Goal: Information Seeking & Learning: Learn about a topic

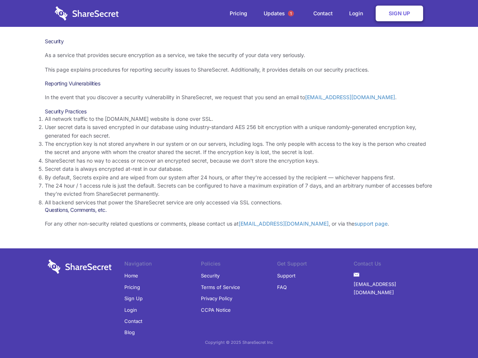
click at [239, 179] on li "By default, Secrets expire and are wiped from our system after 24 hours, or aft…" at bounding box center [239, 178] width 388 height 8
click at [291, 13] on span "1" at bounding box center [291, 13] width 6 height 6
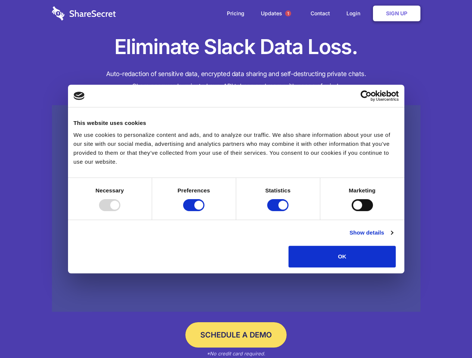
click at [120, 211] on div at bounding box center [109, 205] width 21 height 12
click at [204, 211] on input "Preferences" at bounding box center [193, 205] width 21 height 12
checkbox input "false"
click at [279, 211] on input "Statistics" at bounding box center [277, 205] width 21 height 12
checkbox input "false"
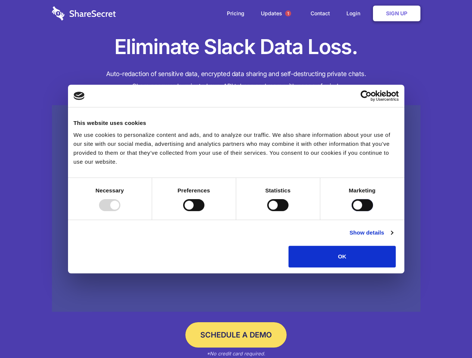
click at [351, 211] on input "Marketing" at bounding box center [361, 205] width 21 height 12
checkbox input "true"
click at [392, 237] on link "Show details" at bounding box center [370, 232] width 43 height 9
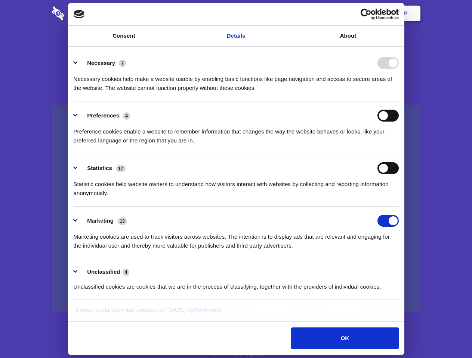
click at [398, 102] on li "Necessary 7 Necessary cookies help make a website usable by enabling basic func…" at bounding box center [236, 75] width 325 height 53
click at [287, 13] on span "1" at bounding box center [288, 13] width 6 height 6
